Goal: Task Accomplishment & Management: Use online tool/utility

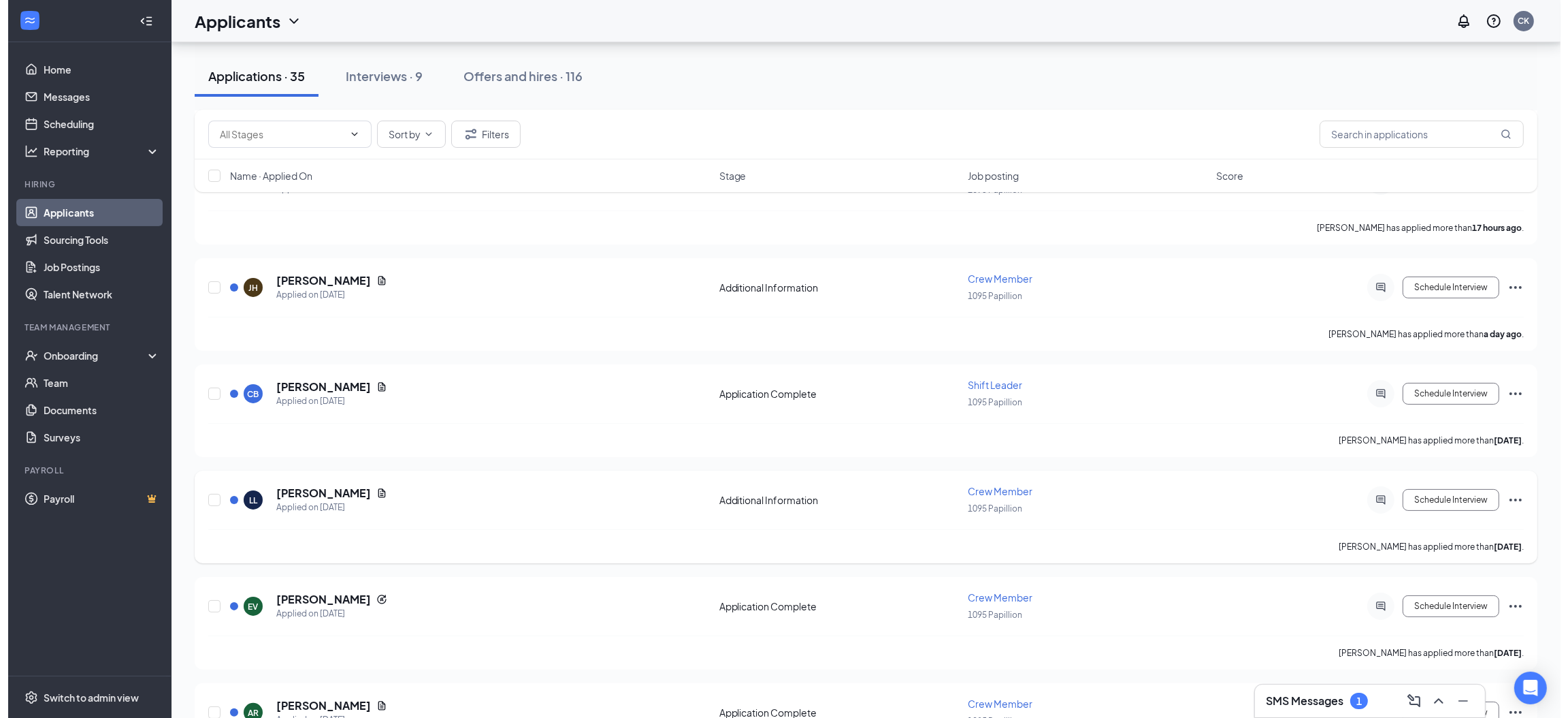
scroll to position [408, 0]
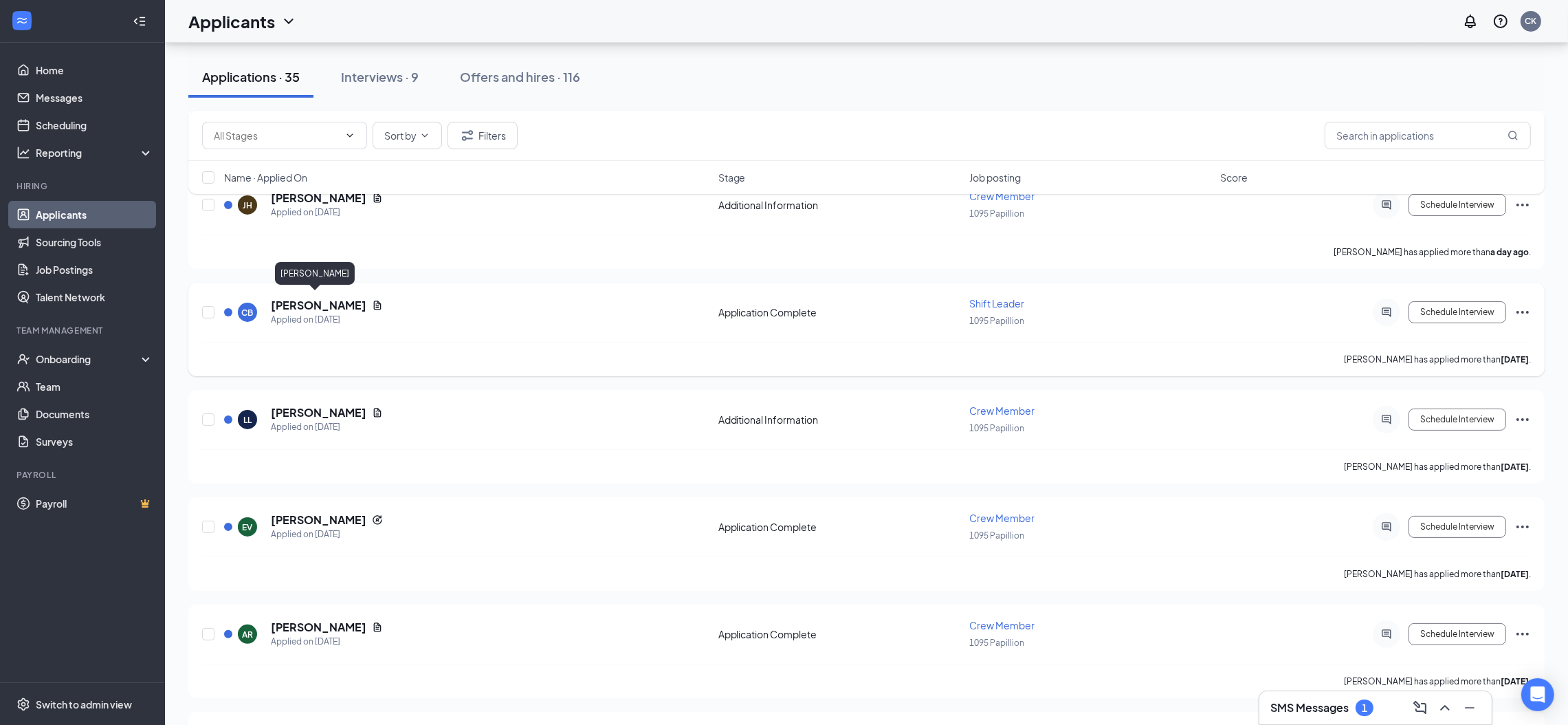
click at [291, 305] on h5 "[PERSON_NAME]" at bounding box center [318, 305] width 96 height 15
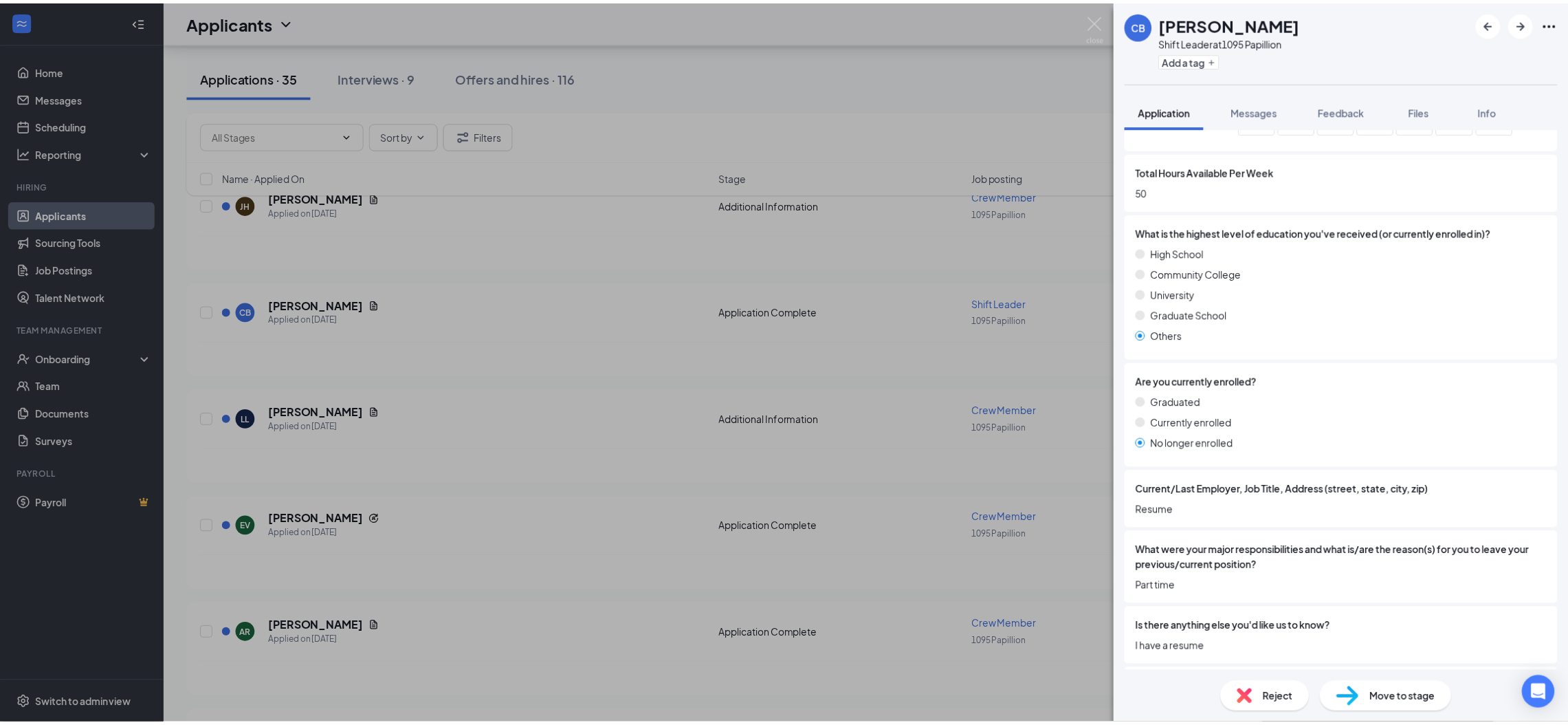
scroll to position [826, 0]
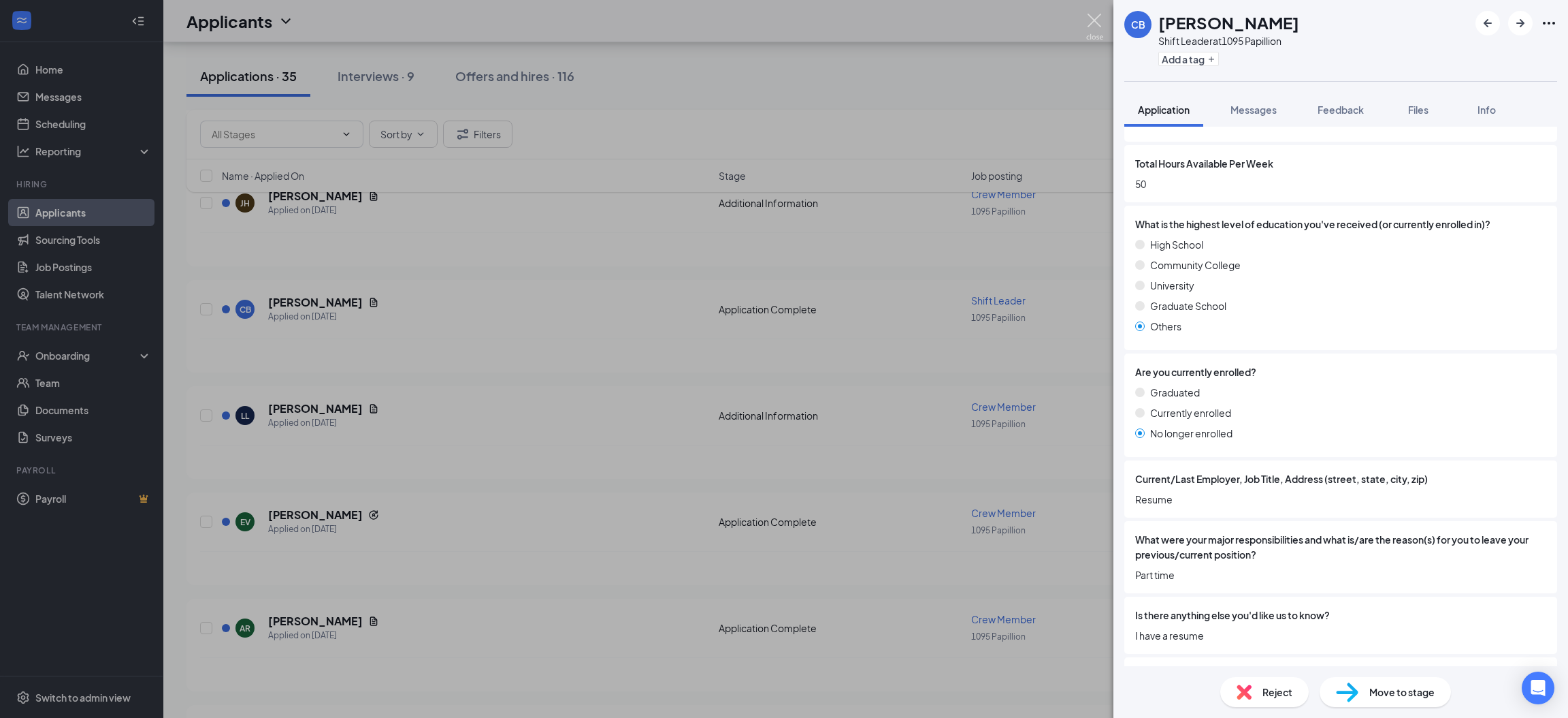
click at [1092, 28] on img at bounding box center [1095, 26] width 17 height 26
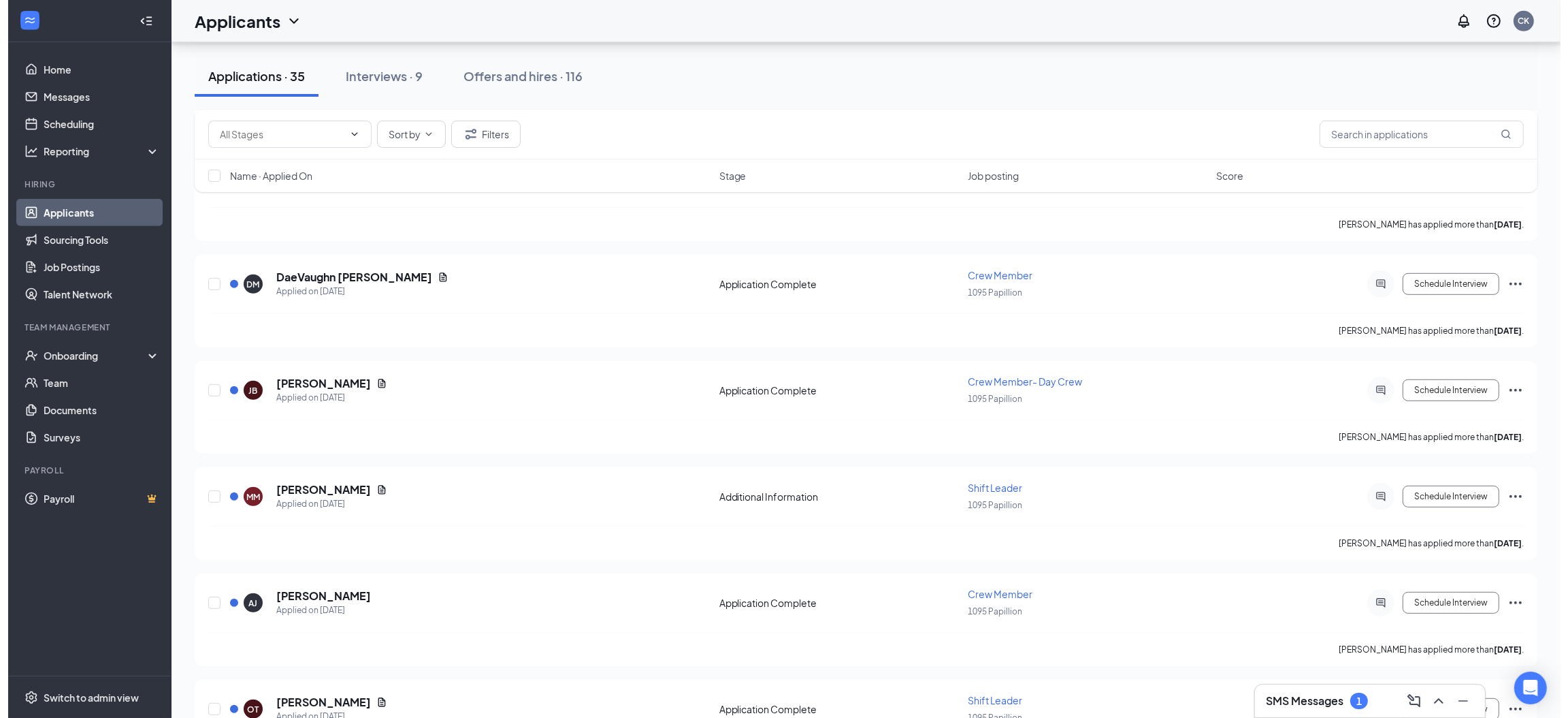
scroll to position [1122, 0]
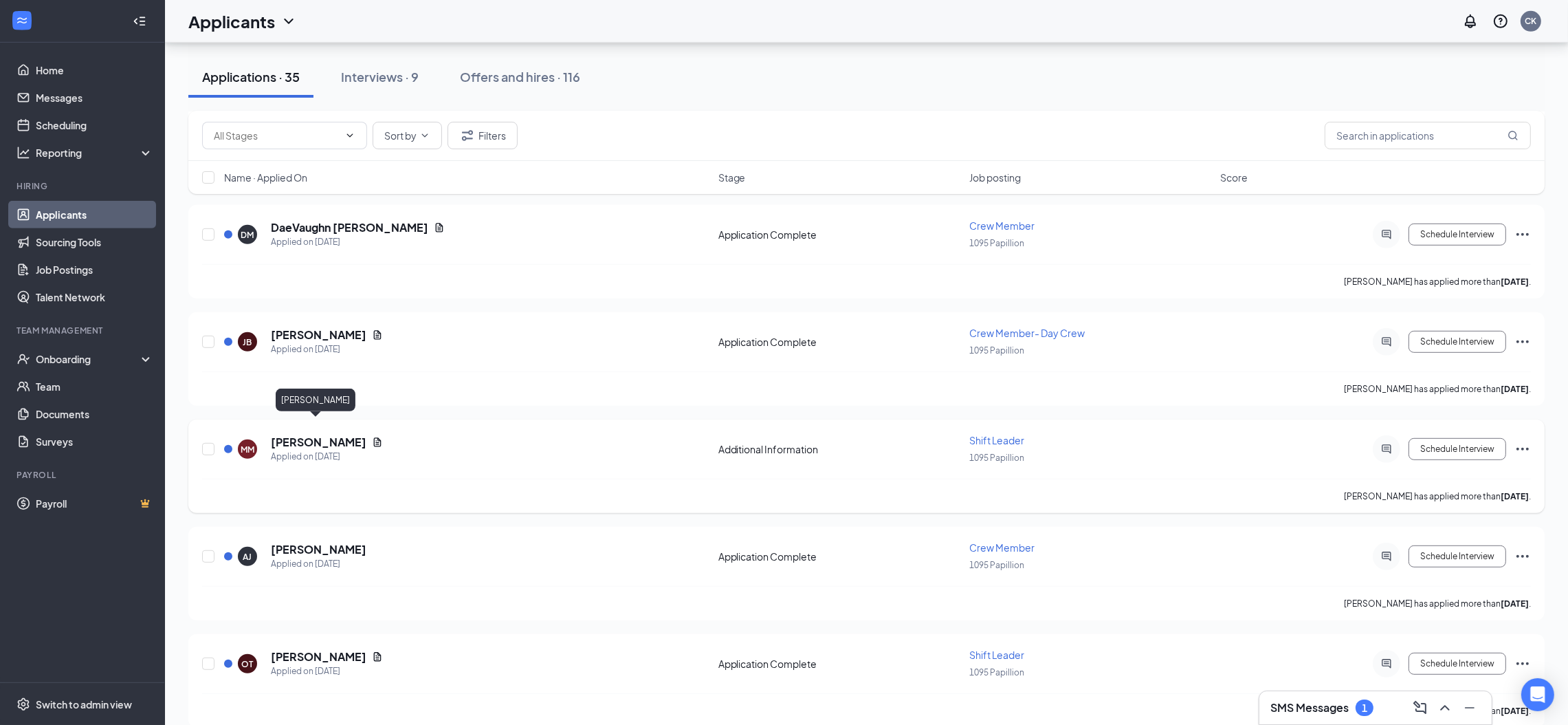
click at [332, 435] on h5 "[PERSON_NAME]" at bounding box center [318, 442] width 96 height 15
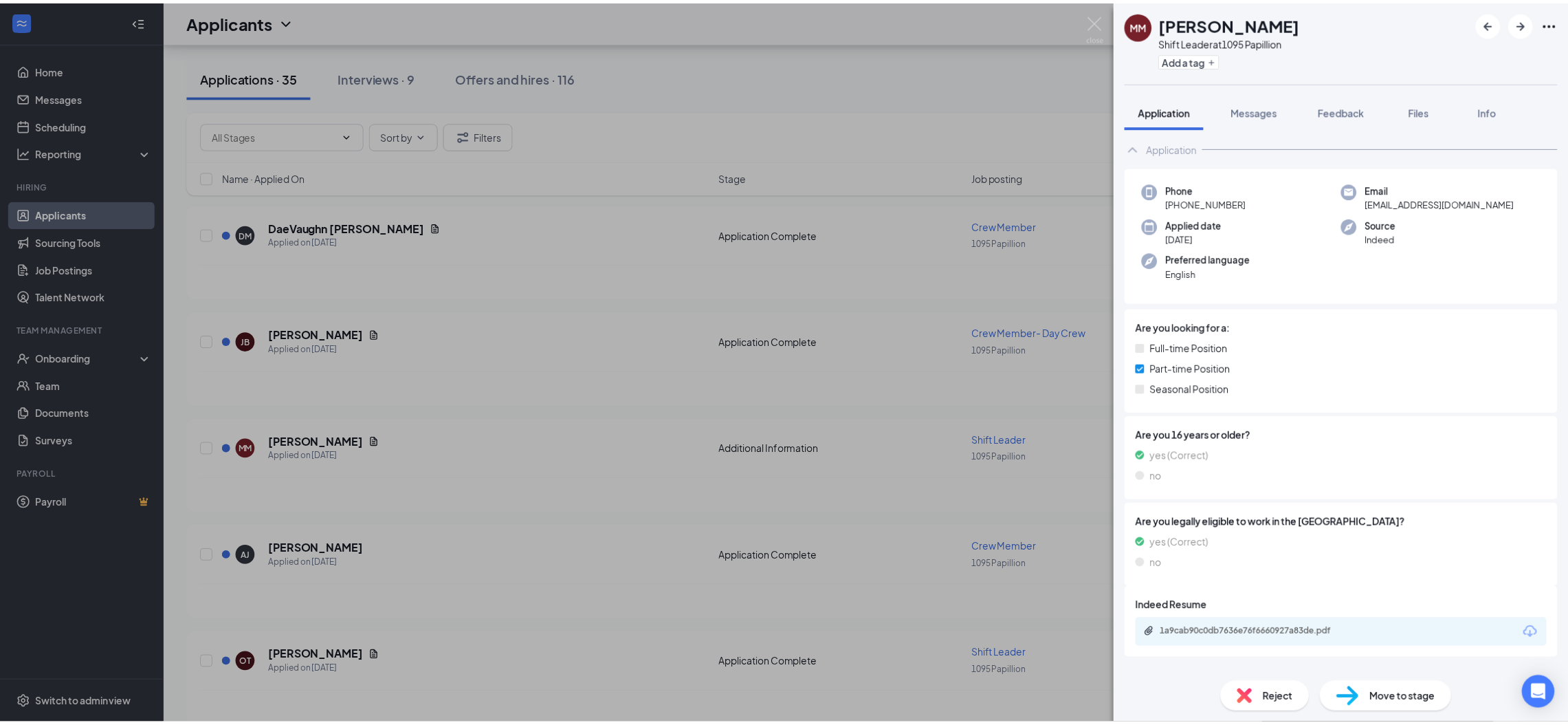
scroll to position [40, 0]
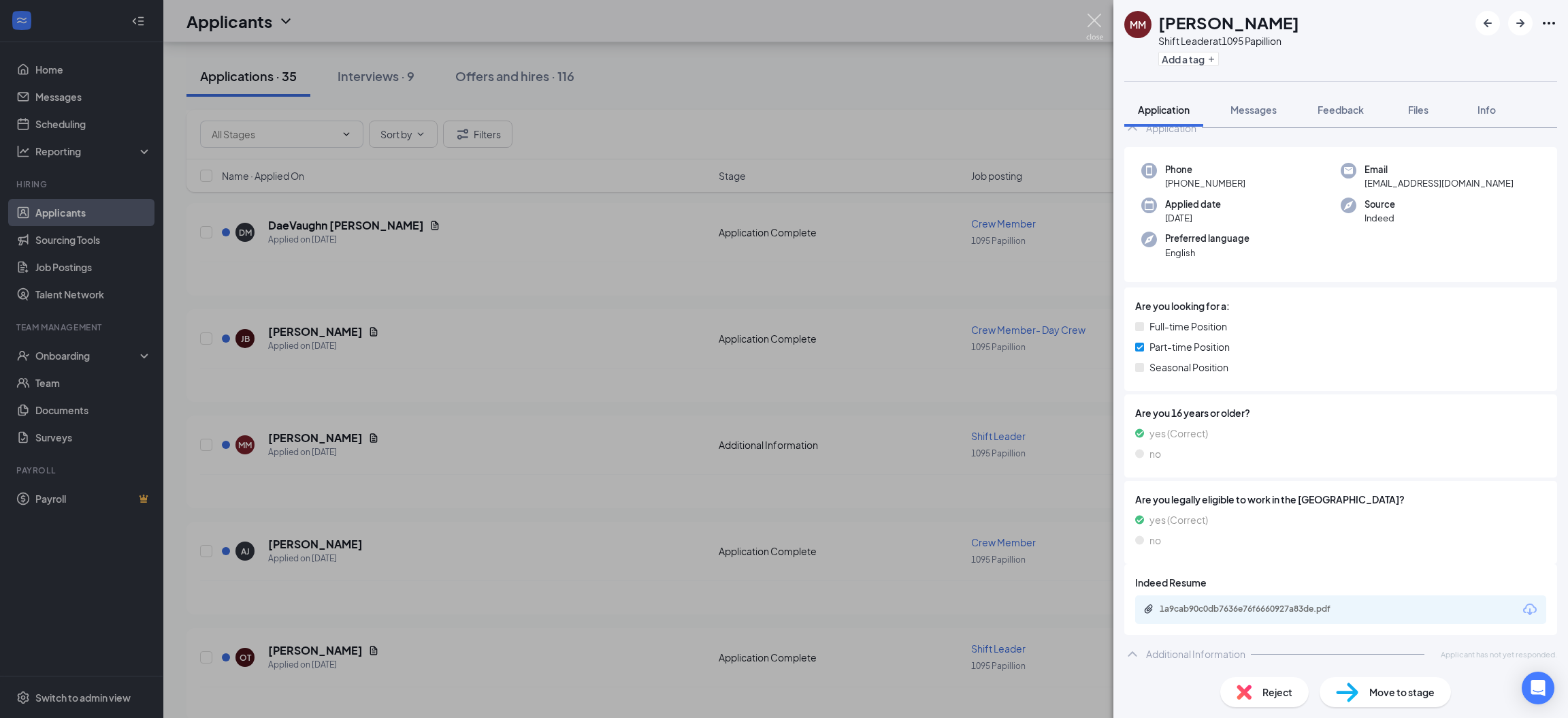
click at [1088, 18] on img at bounding box center [1095, 26] width 17 height 26
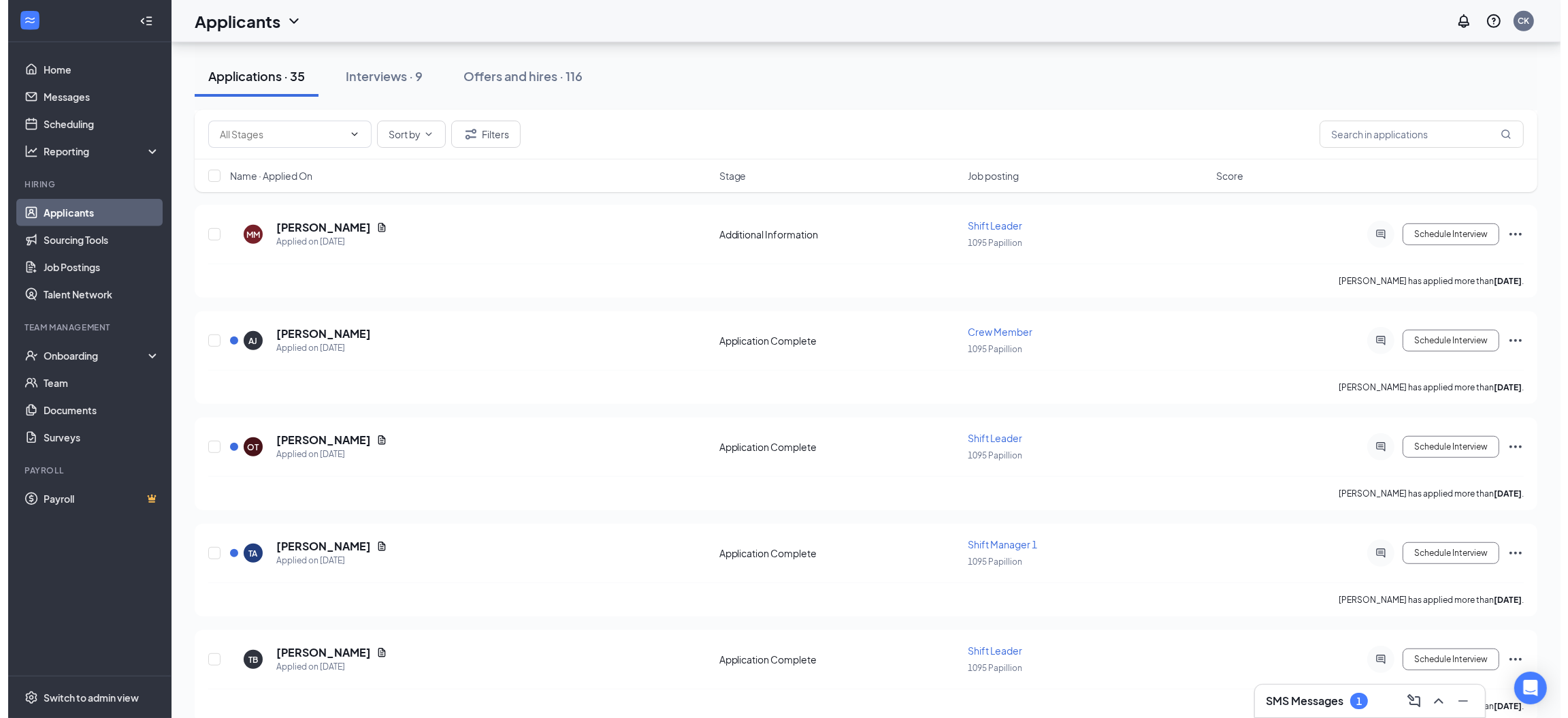
scroll to position [1532, 0]
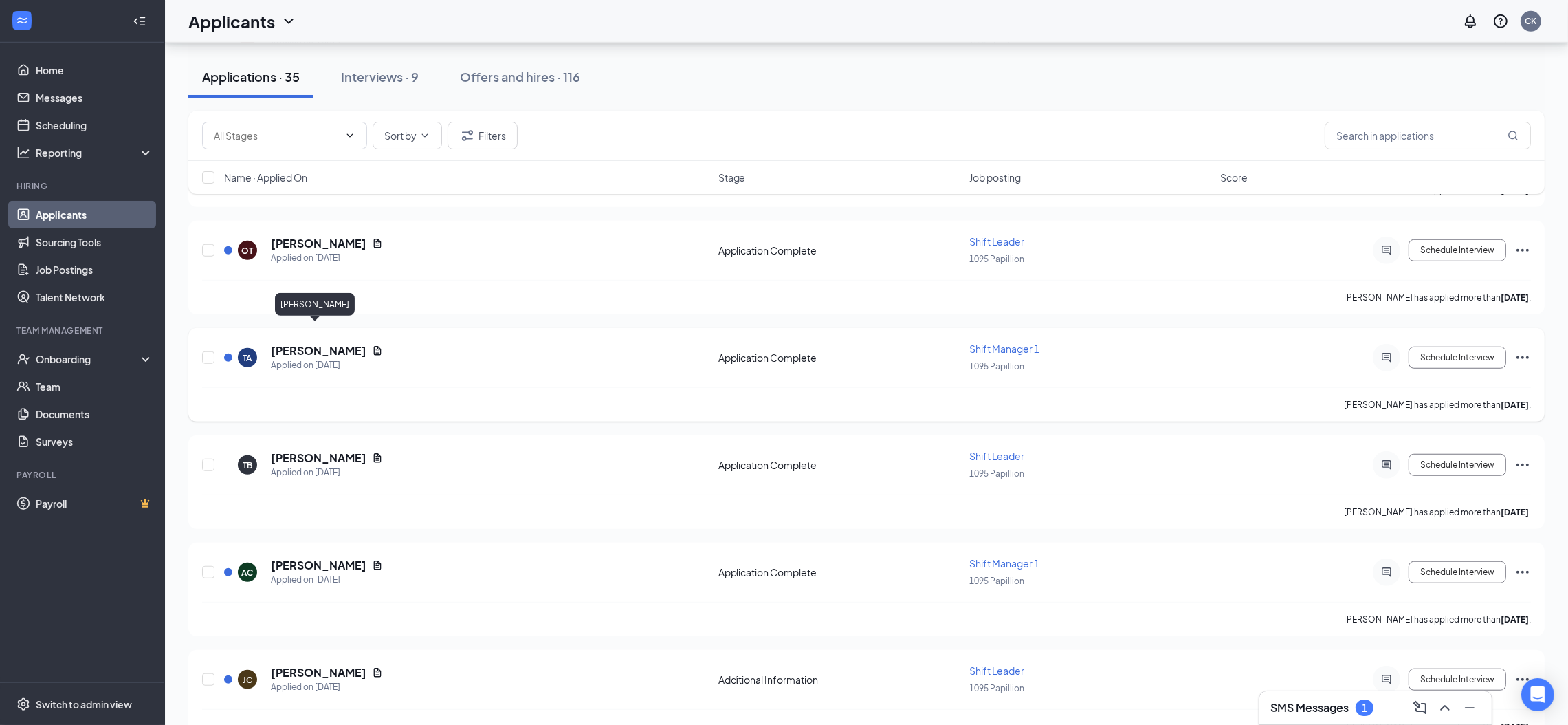
click at [290, 343] on h5 "[PERSON_NAME]" at bounding box center [318, 350] width 96 height 15
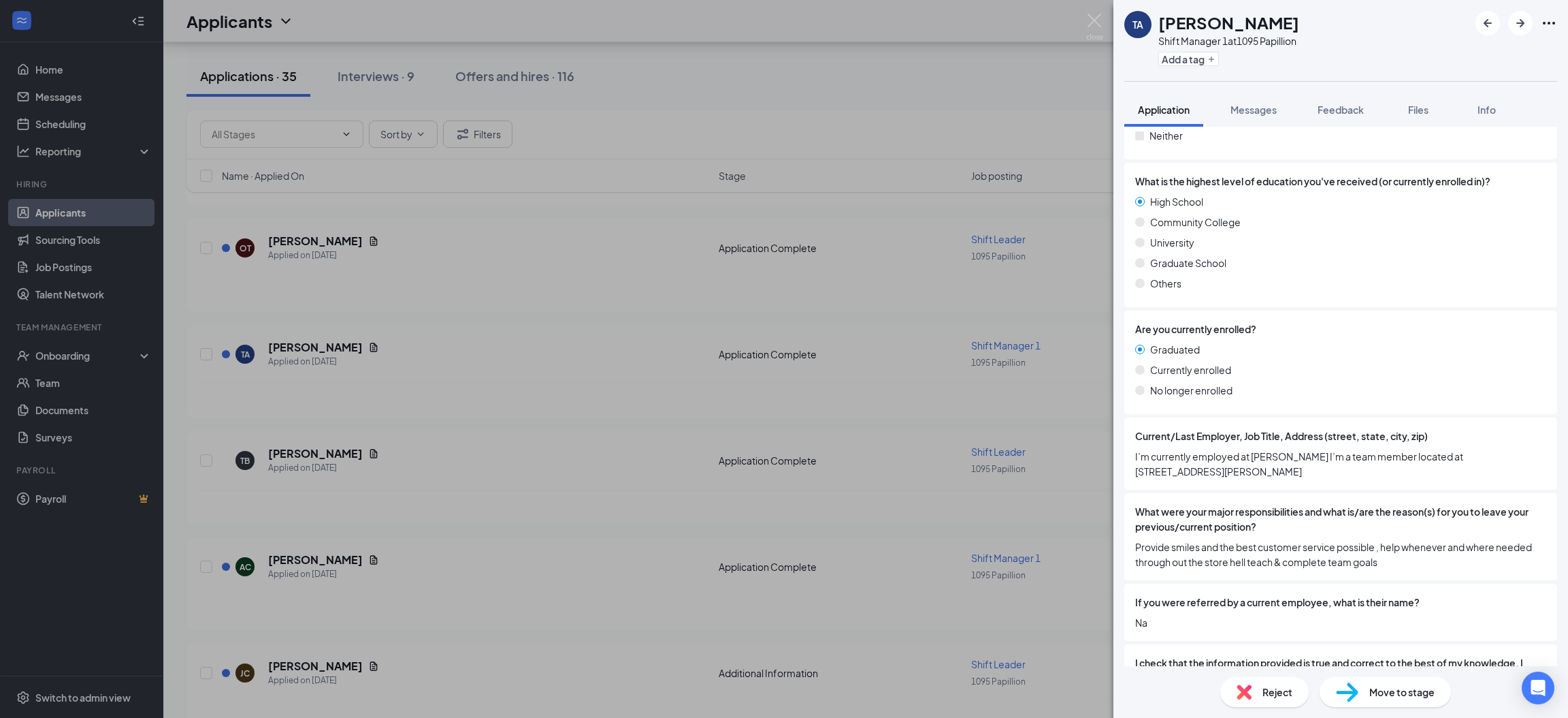
scroll to position [1021, 0]
click at [1278, 691] on span "Reject" at bounding box center [1277, 691] width 30 height 15
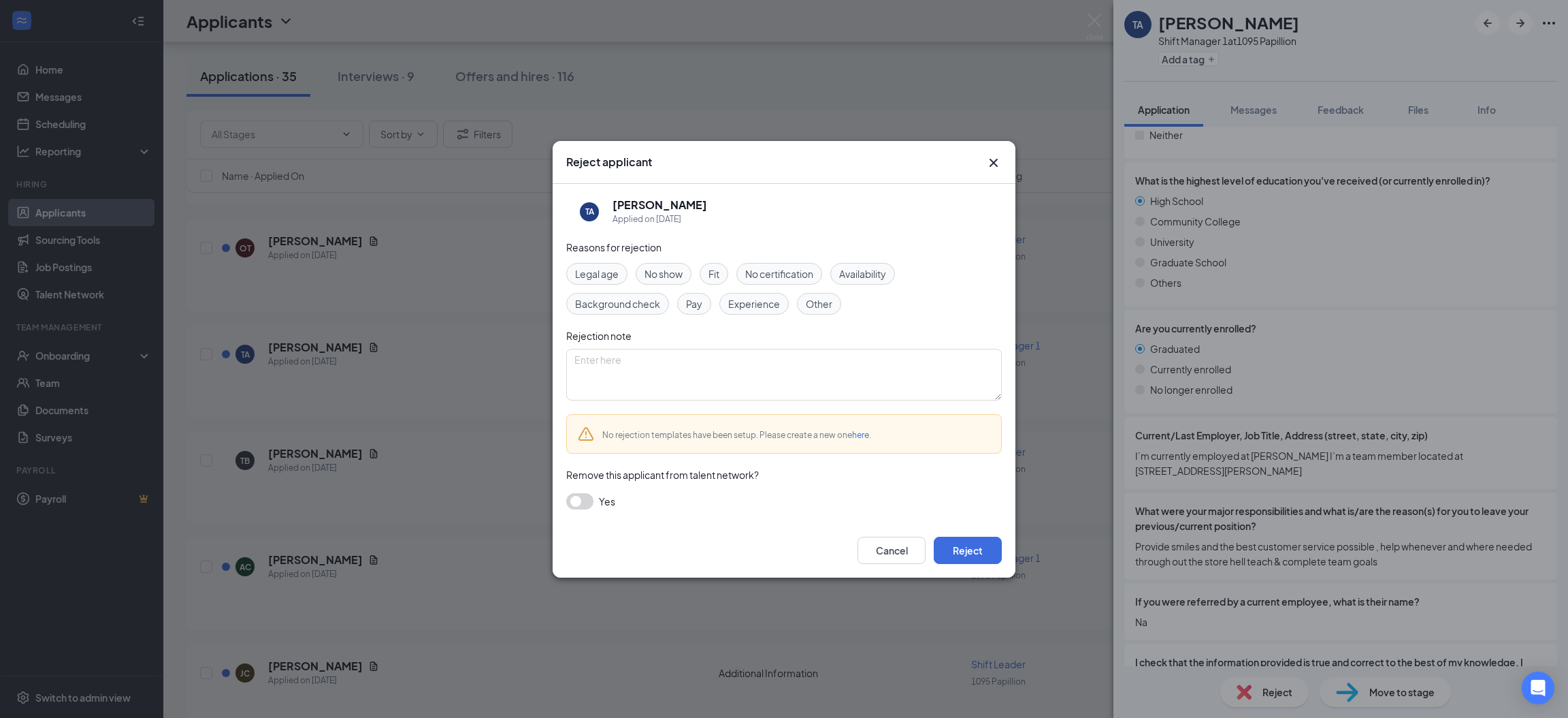
click at [880, 277] on span "Availability" at bounding box center [863, 273] width 47 height 15
click at [978, 550] on button "Reject" at bounding box center [968, 551] width 68 height 27
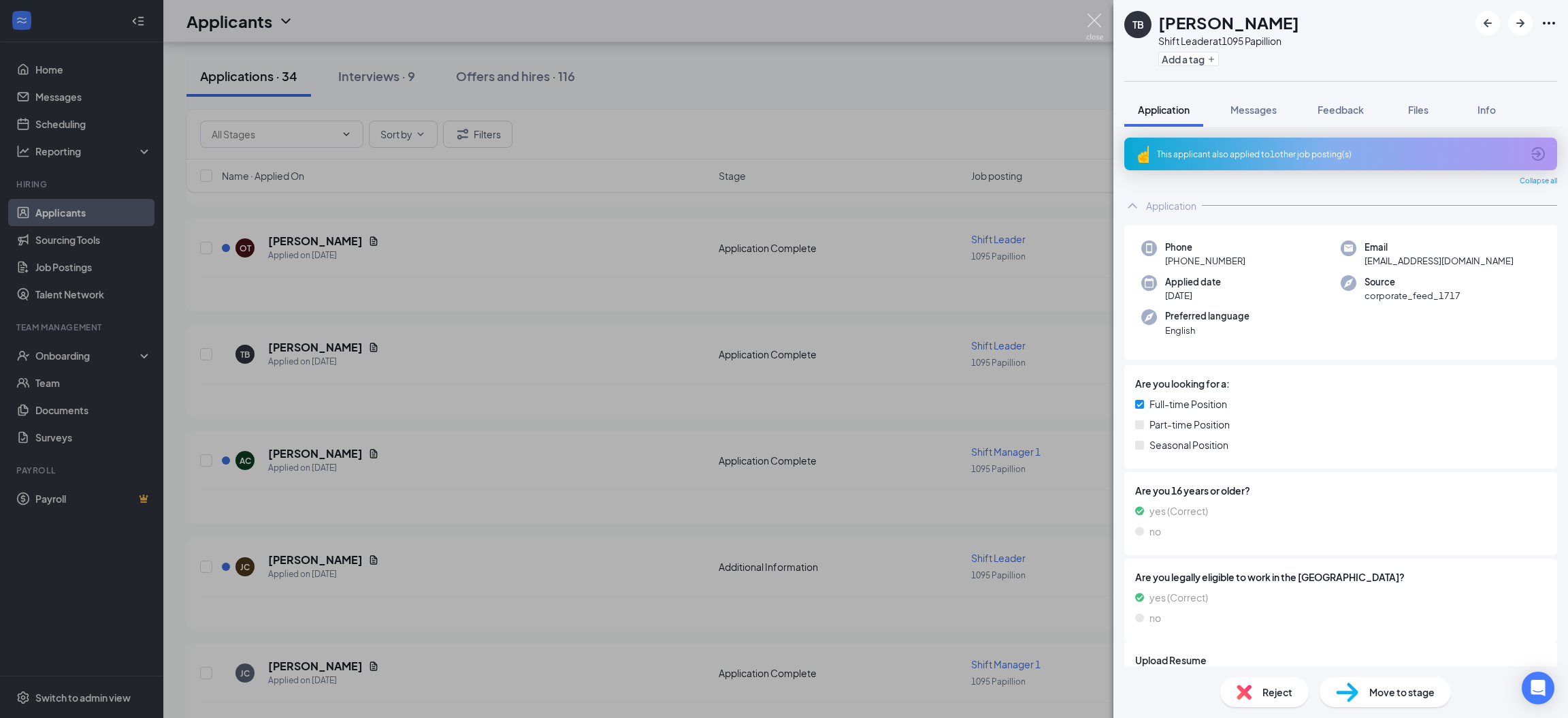
click at [1095, 15] on img at bounding box center [1095, 26] width 17 height 26
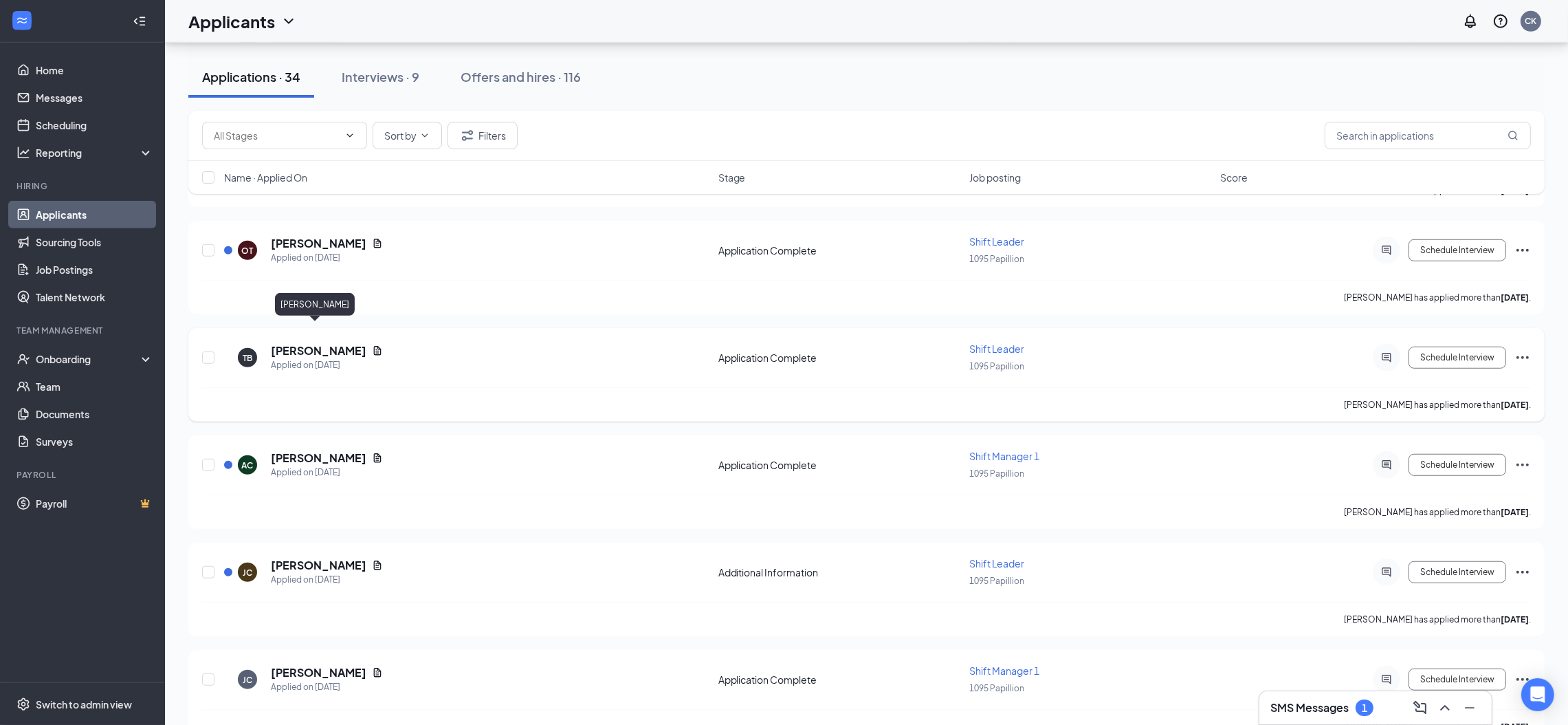
click at [308, 343] on h5 "[PERSON_NAME]" at bounding box center [318, 350] width 96 height 15
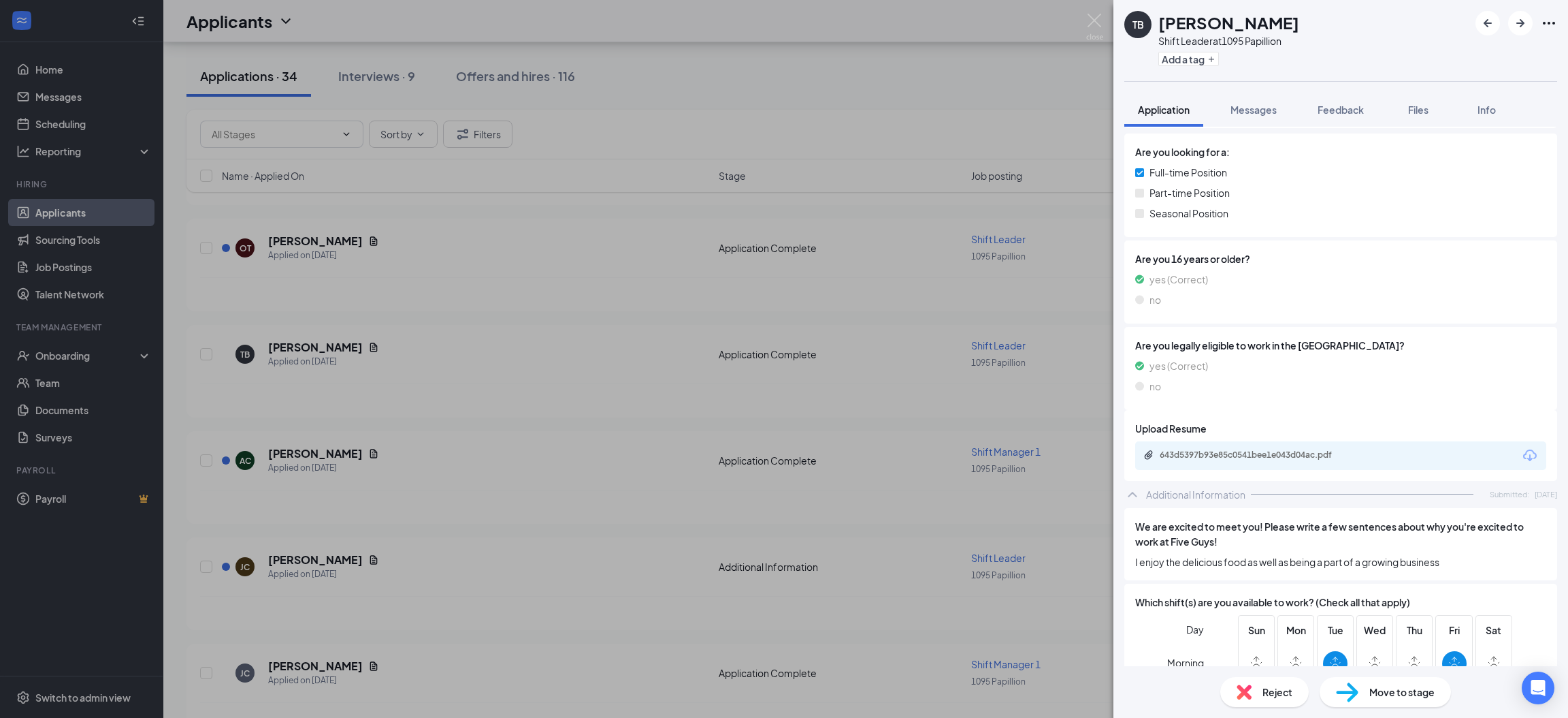
scroll to position [510, 0]
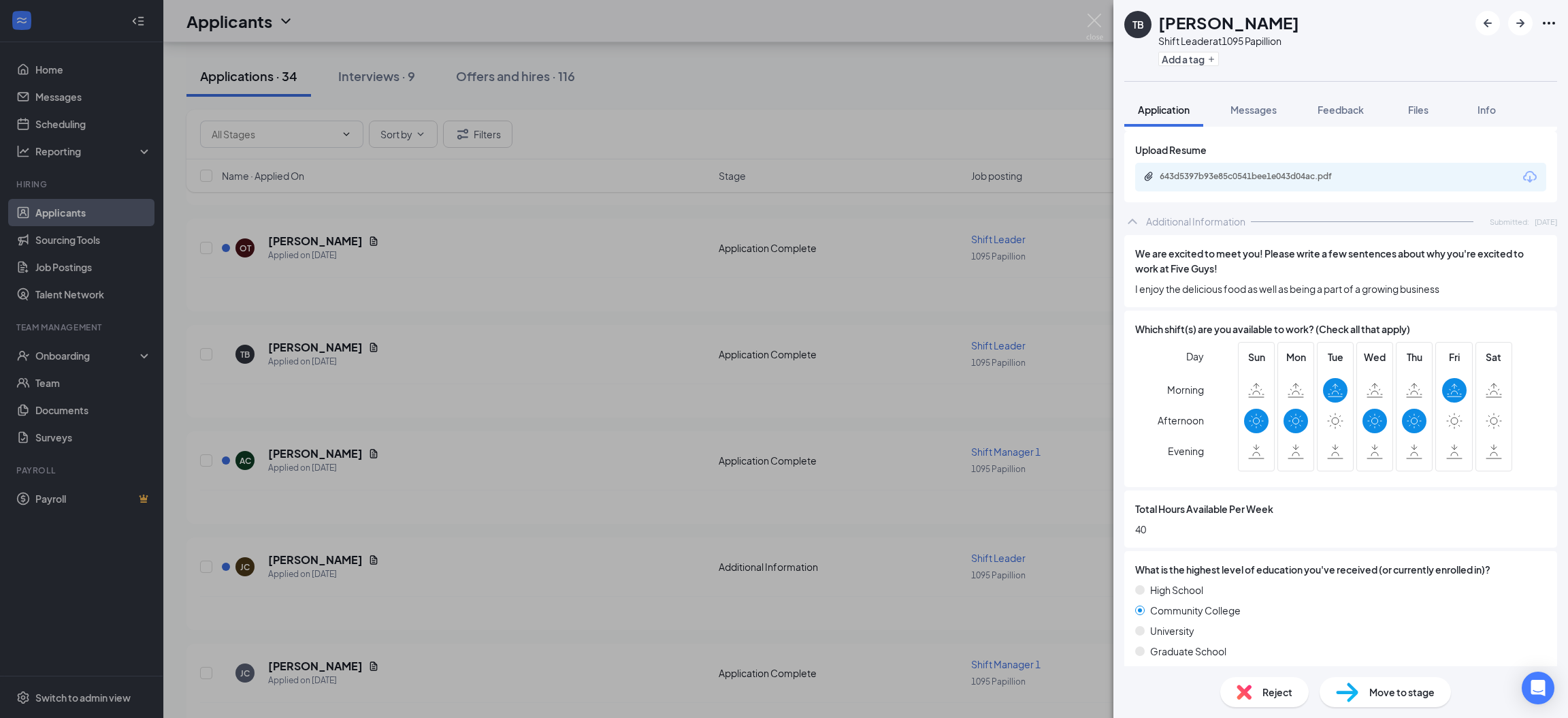
click at [1276, 691] on span "Reject" at bounding box center [1277, 691] width 30 height 15
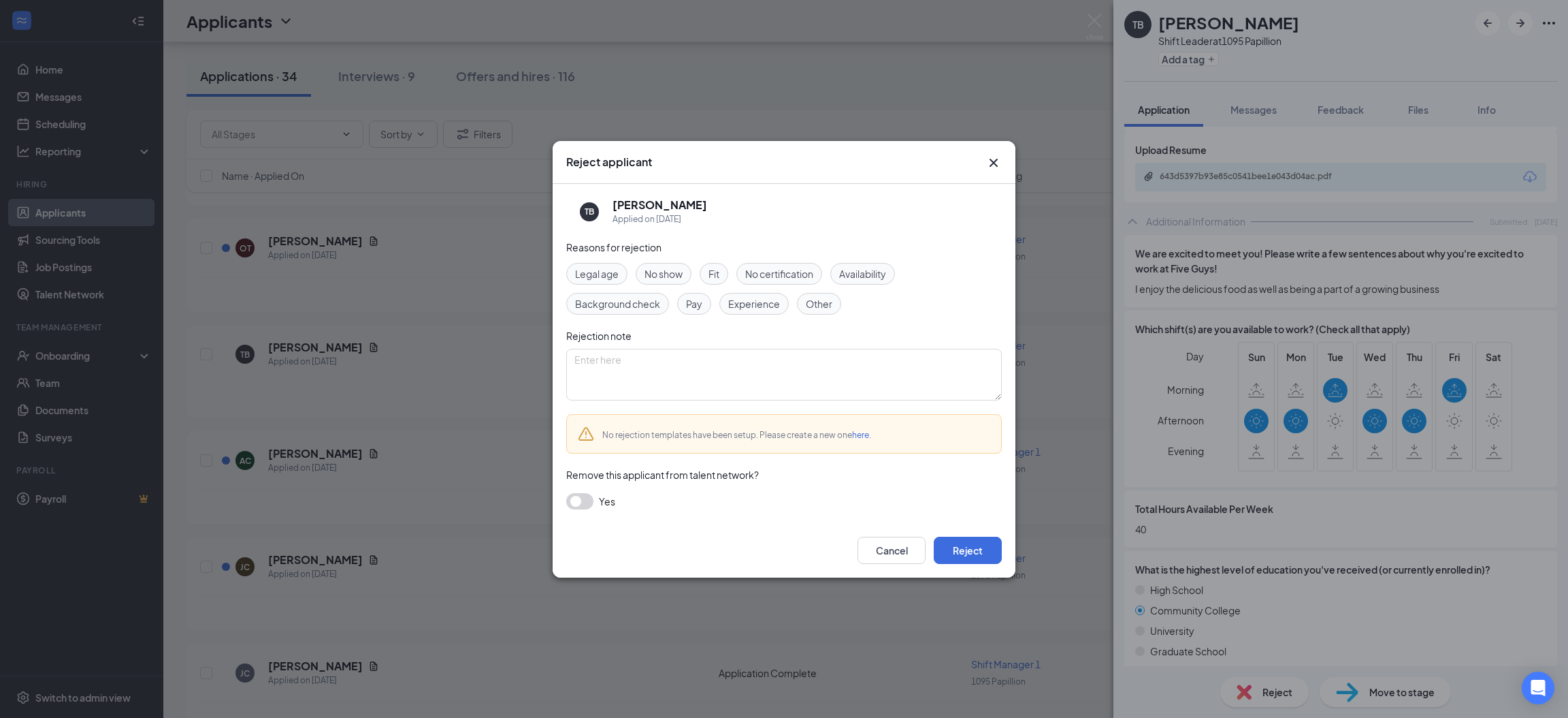
click at [873, 278] on span "Availability" at bounding box center [863, 273] width 47 height 15
click at [963, 539] on button "Reject" at bounding box center [968, 551] width 68 height 27
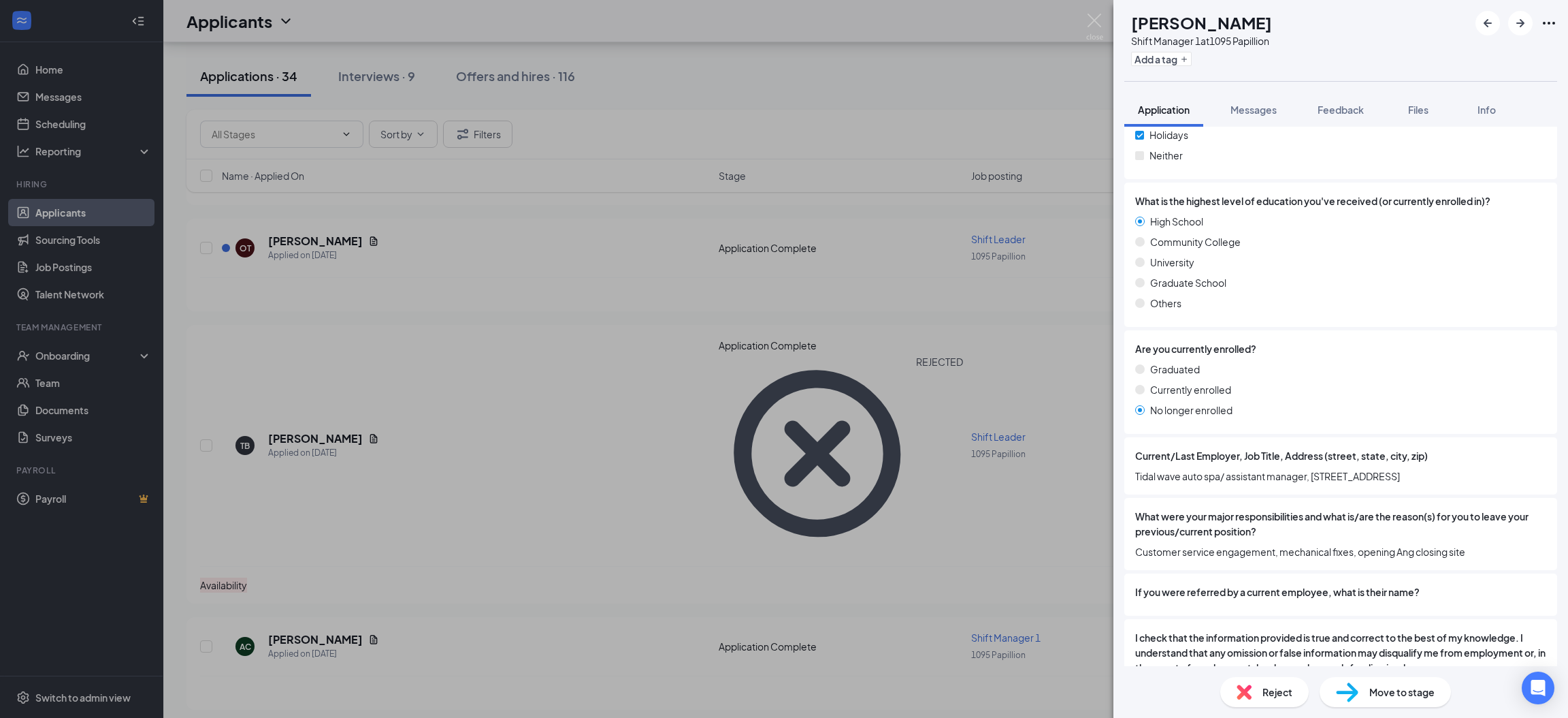
scroll to position [1010, 0]
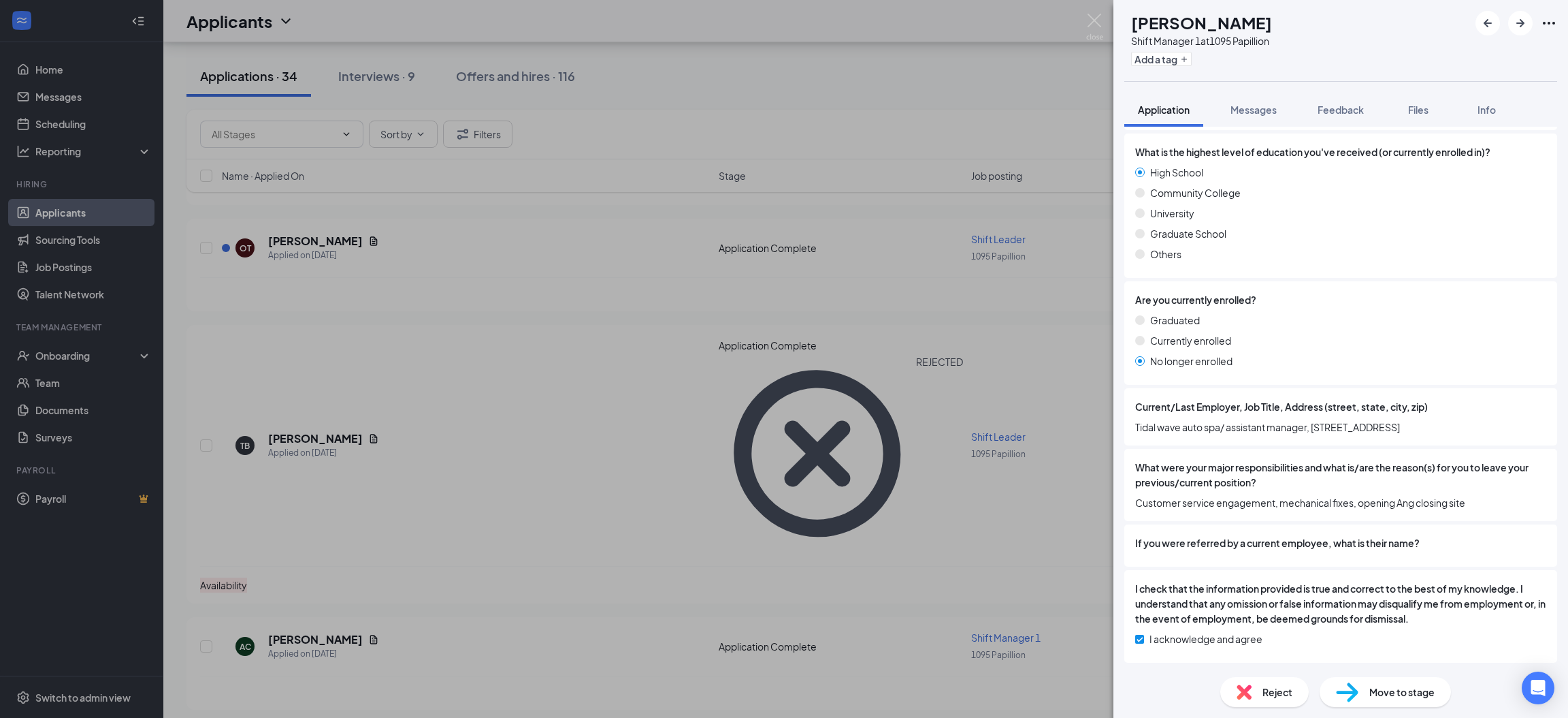
click at [1384, 693] on span "Move to stage" at bounding box center [1403, 691] width 66 height 15
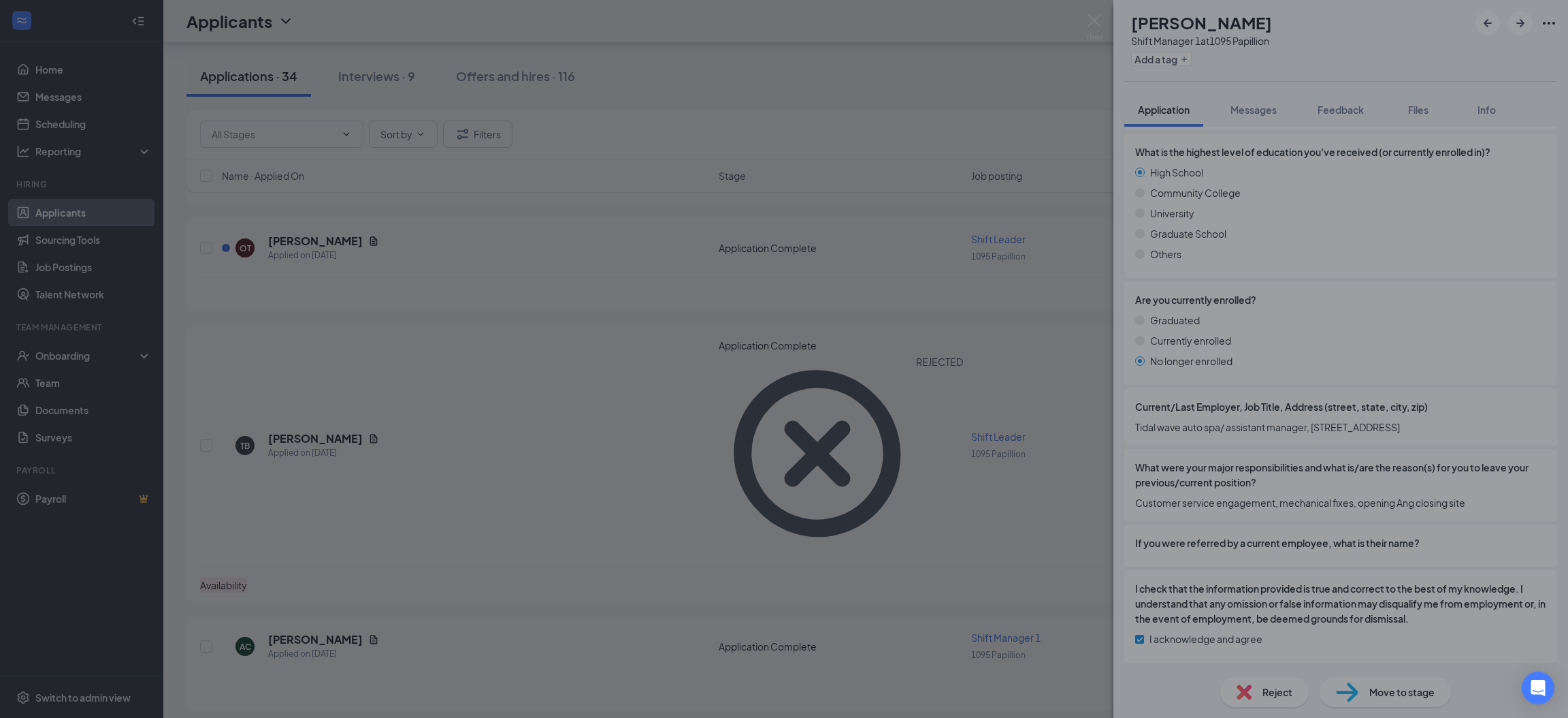
scroll to position [1003, 0]
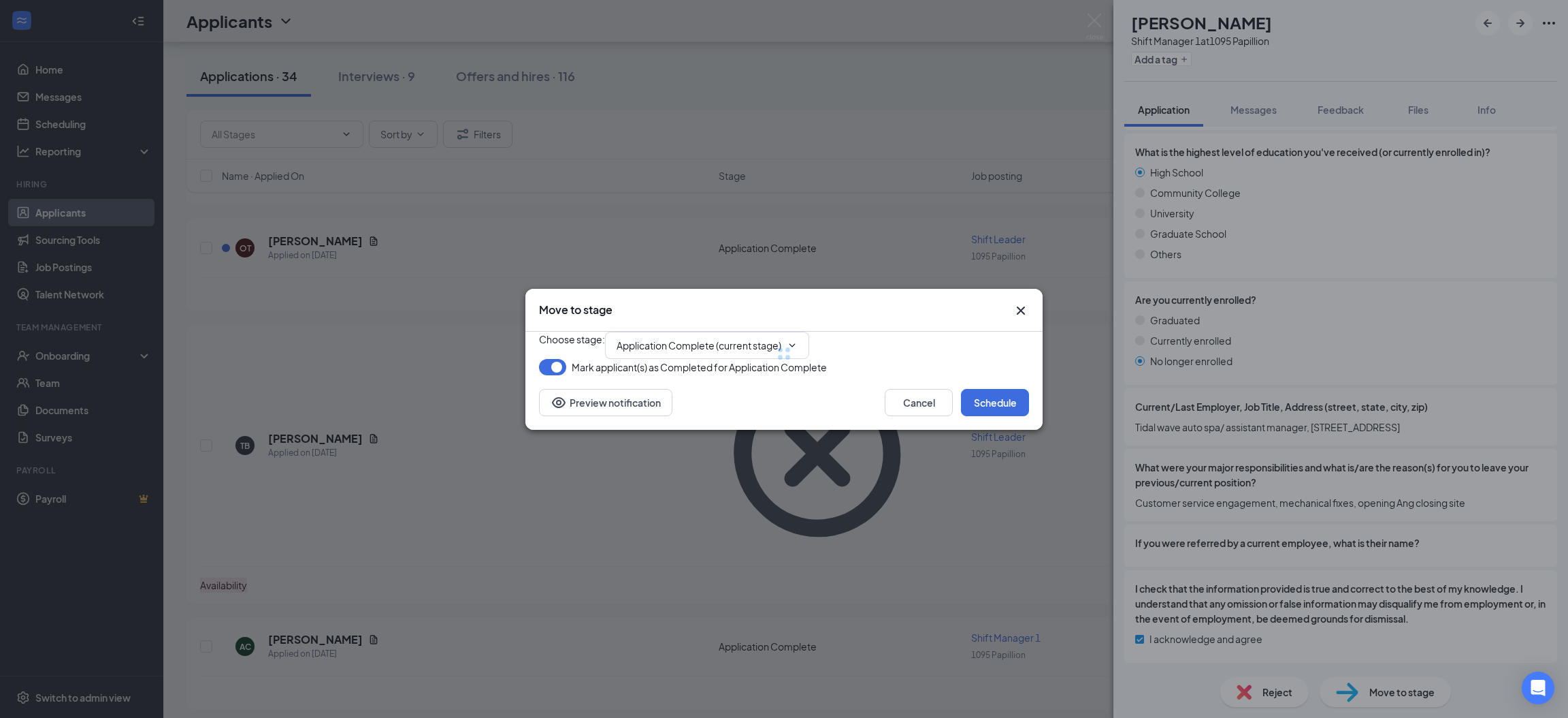
type input "Onsite Interview (next stage)"
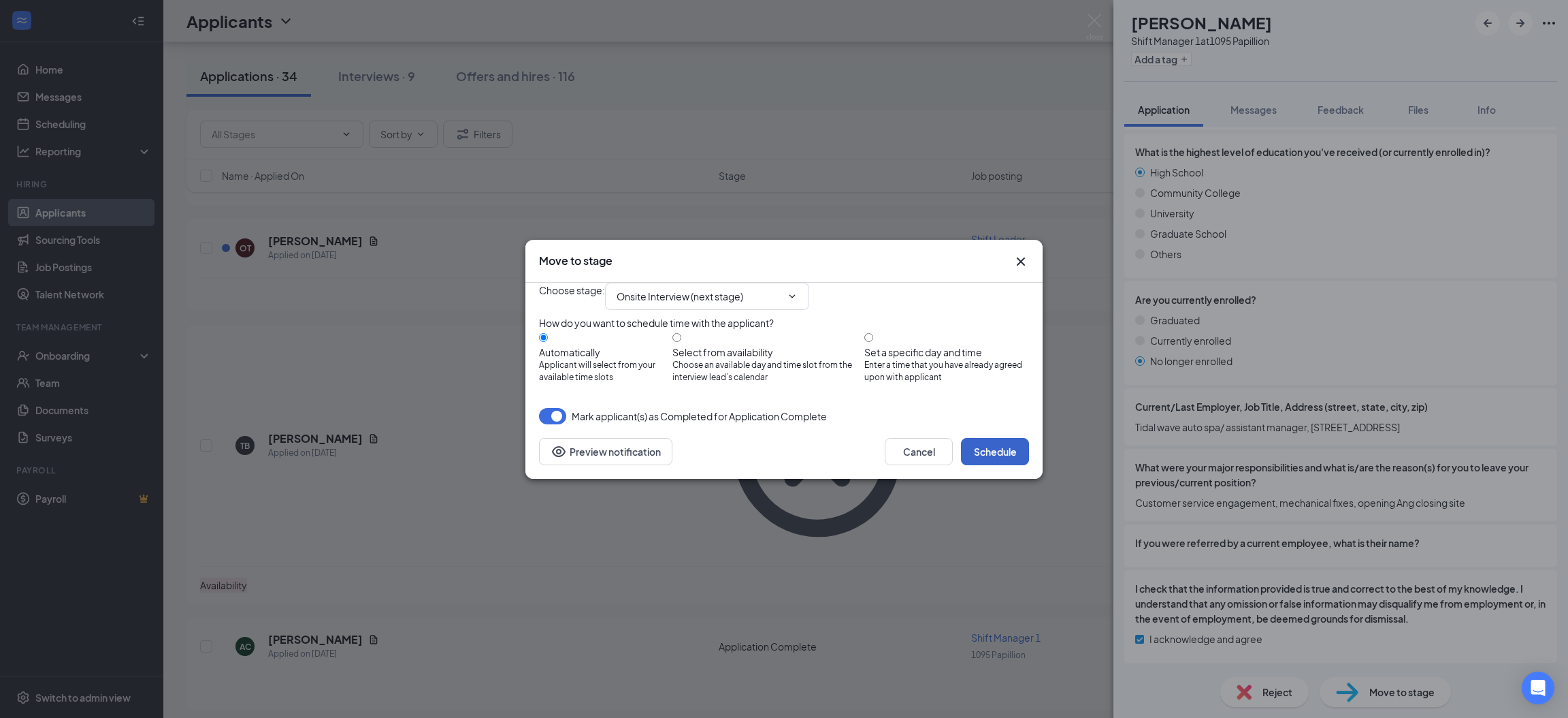
click at [1010, 465] on button "Schedule" at bounding box center [995, 452] width 68 height 27
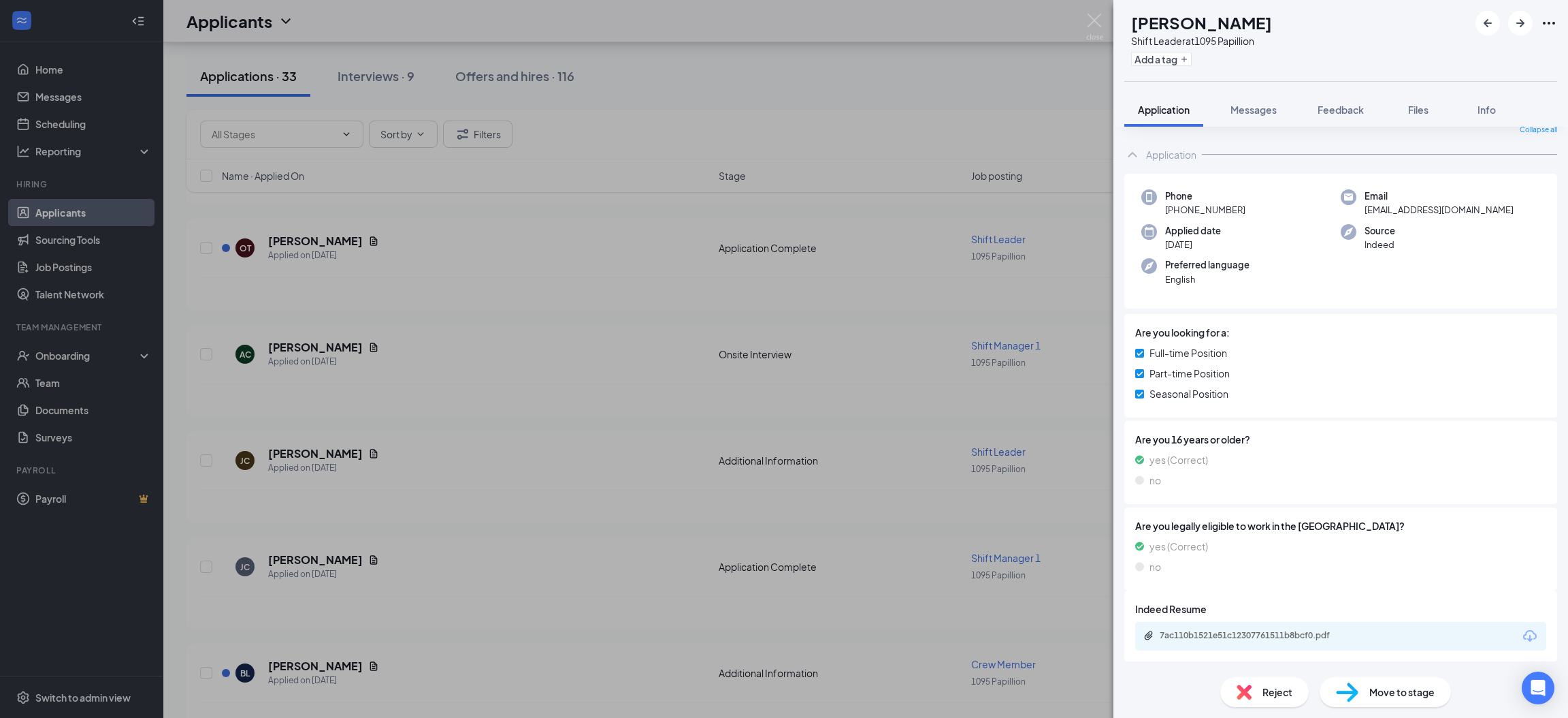
scroll to position [77, 0]
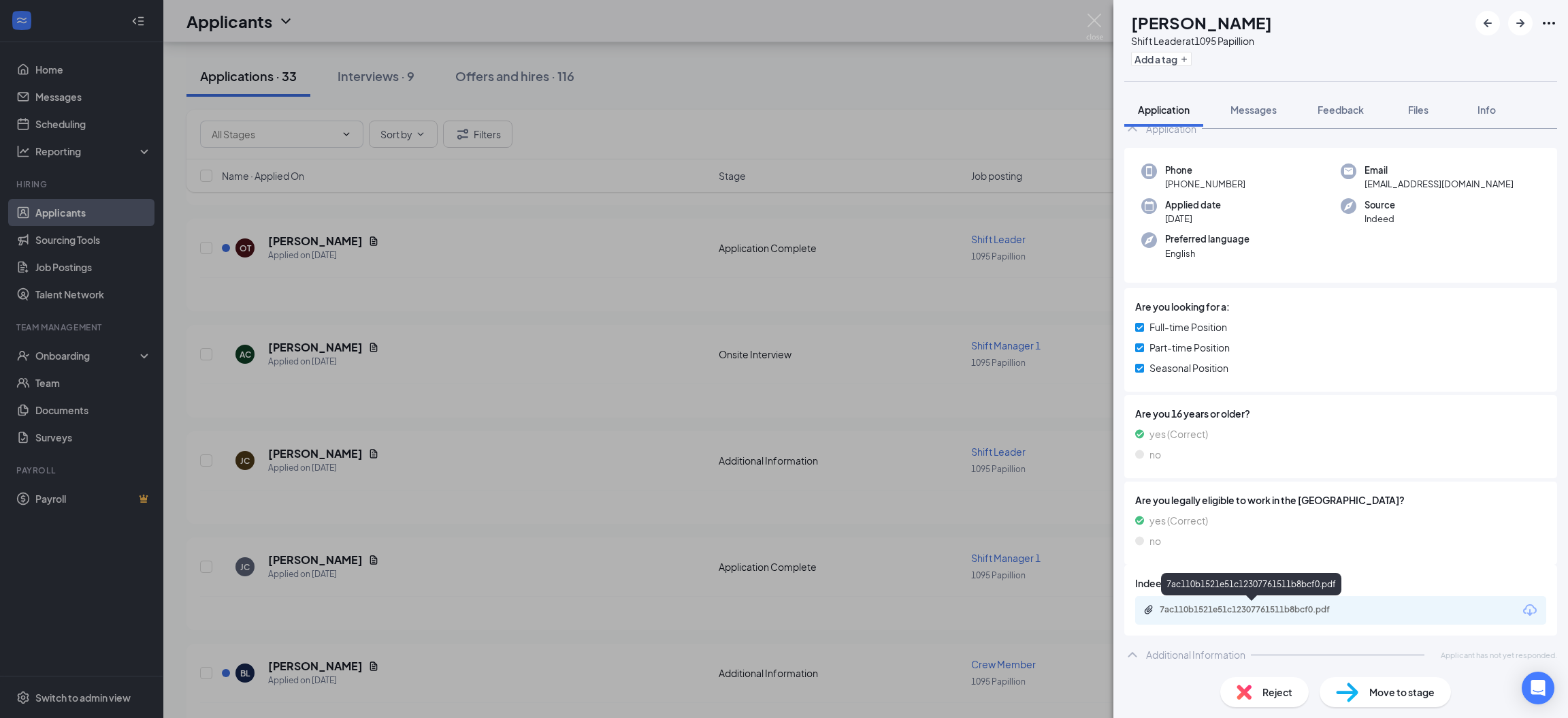
click at [1267, 605] on div "7ac110b1521e51c12307761511b8bcf0.pdf" at bounding box center [1255, 609] width 191 height 11
